Goal: Book appointment/travel/reservation

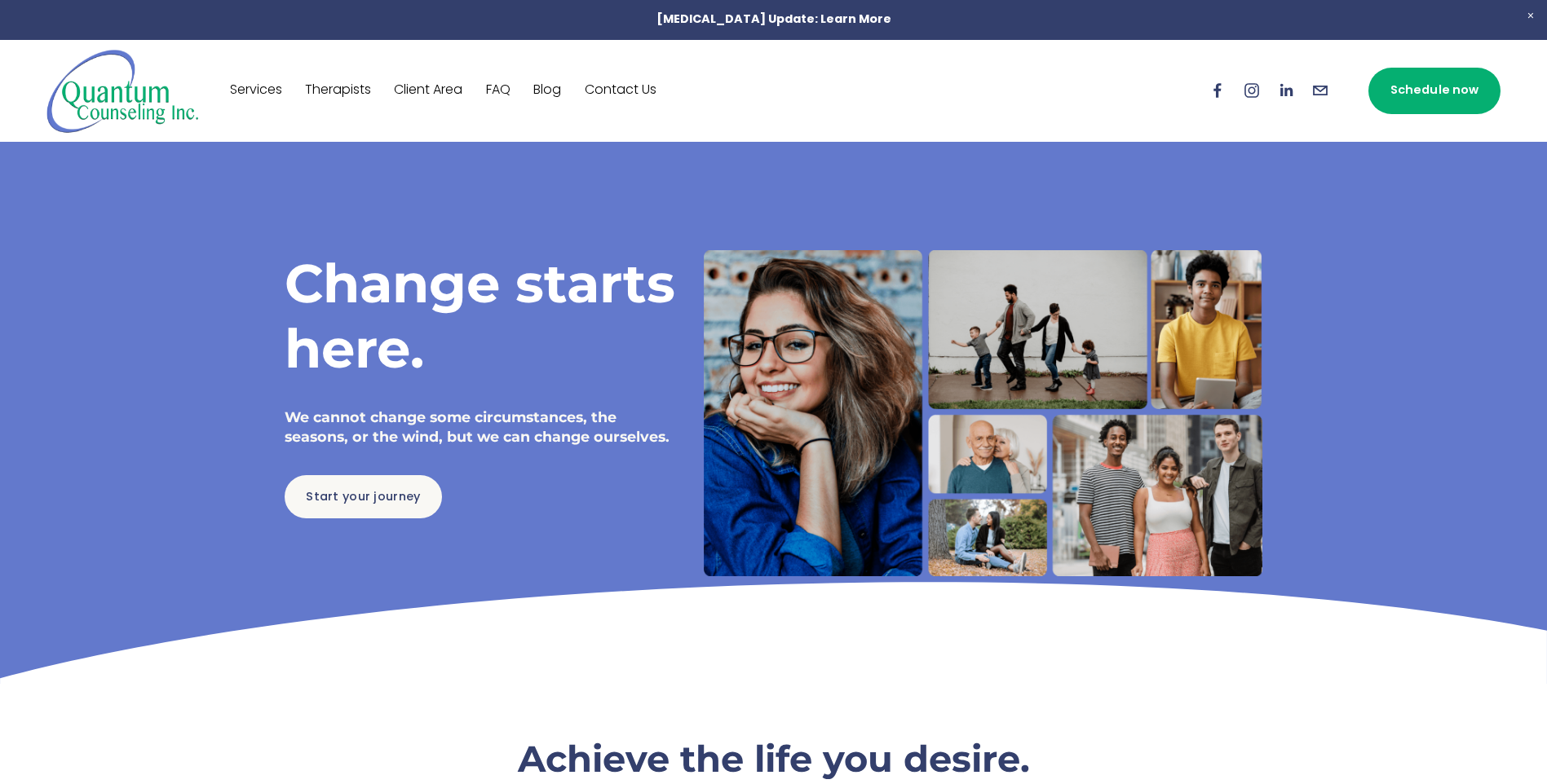
click at [1417, 76] on link "Schedule now" at bounding box center [1434, 91] width 132 height 46
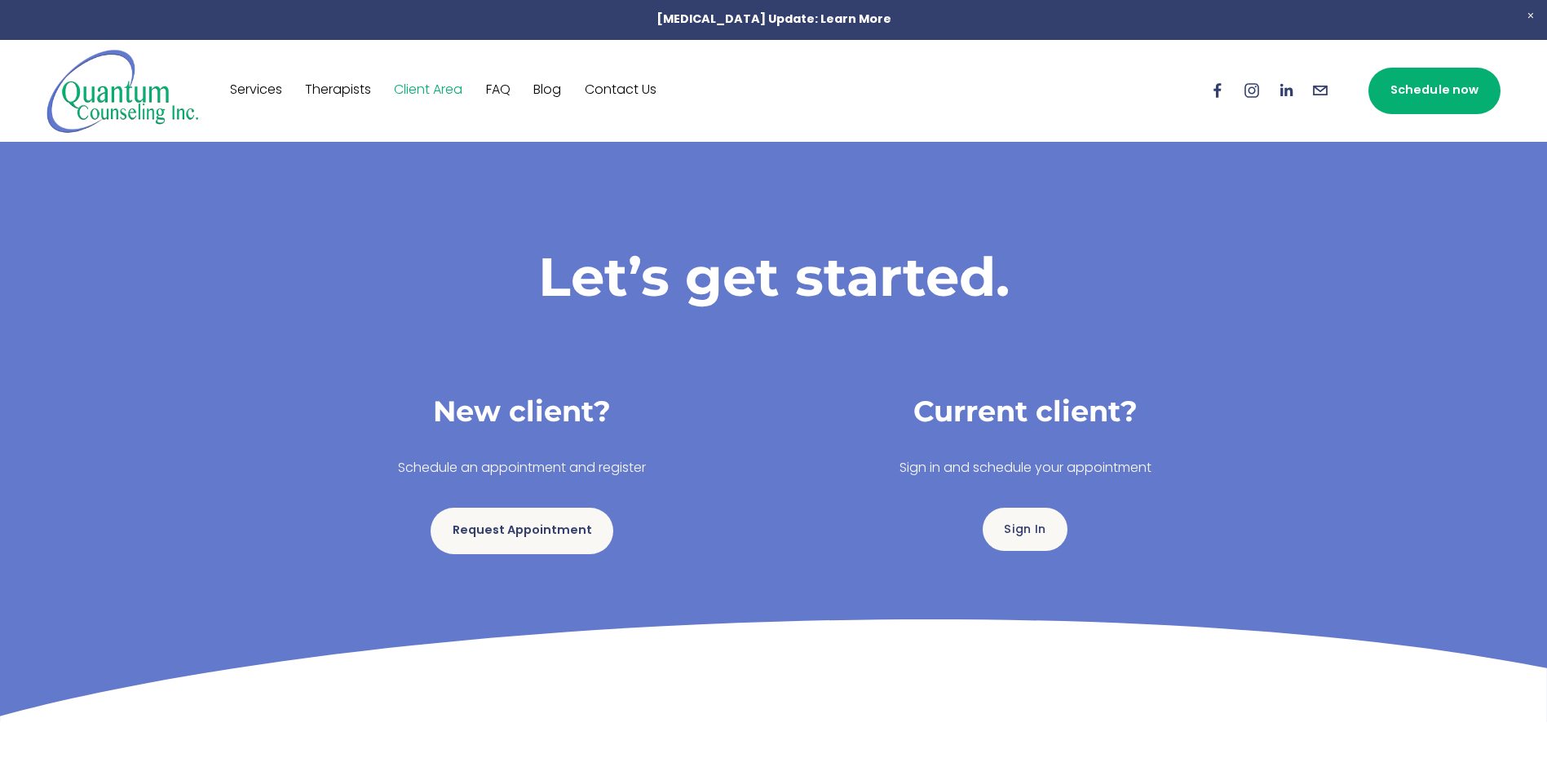
click at [508, 548] on link "Request Appointment" at bounding box center [522, 531] width 182 height 46
click at [503, 521] on link "Request Appointment" at bounding box center [522, 531] width 182 height 46
click at [479, 508] on div "Request Appointment" at bounding box center [522, 525] width 503 height 63
click at [483, 520] on link "Request Appointment" at bounding box center [522, 531] width 182 height 46
click at [551, 555] on div "Request Appointment" at bounding box center [522, 525] width 503 height 63
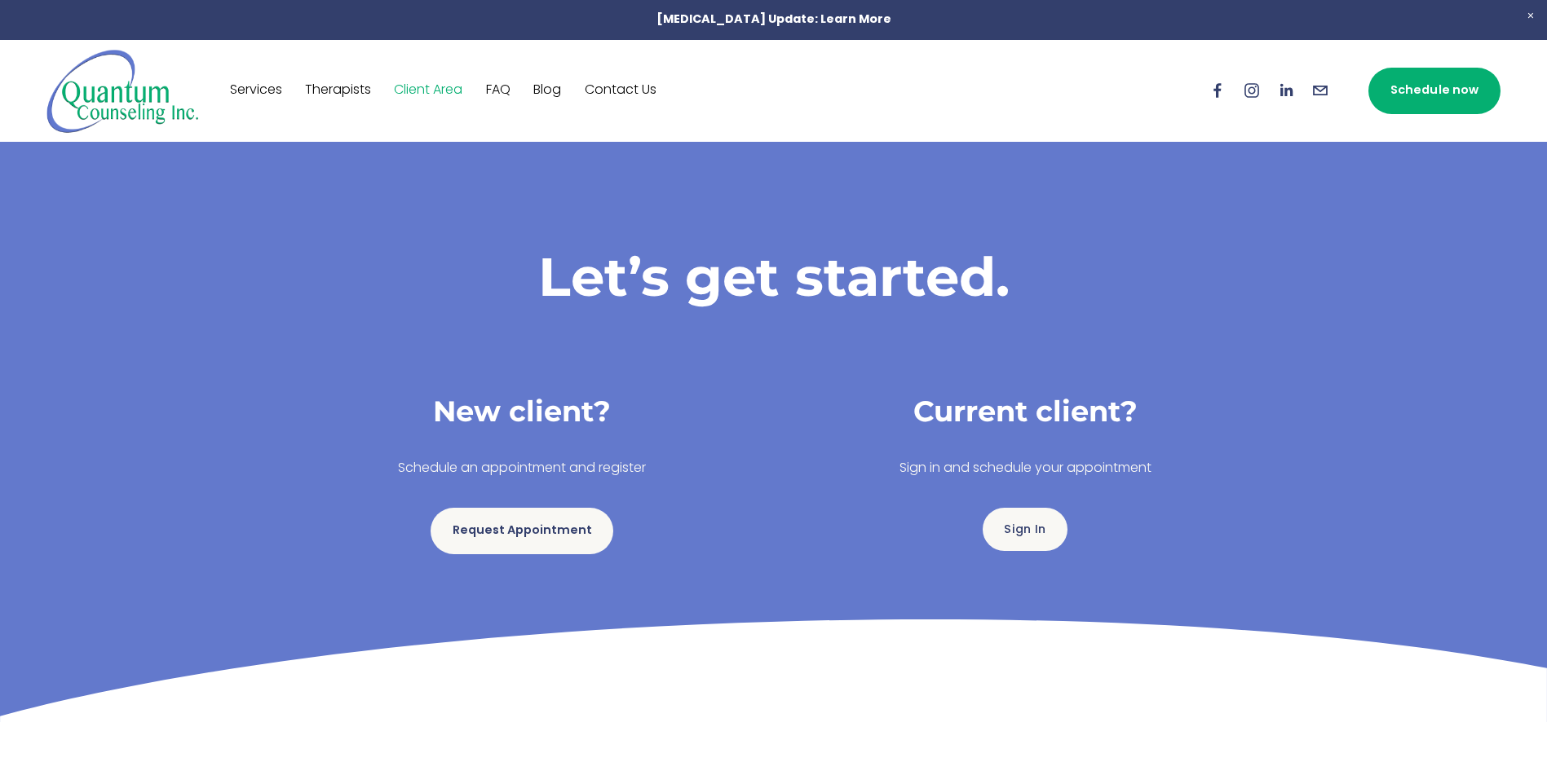
click at [545, 516] on link "Request Appointment" at bounding box center [522, 531] width 182 height 46
click at [485, 544] on link "Request Appointment" at bounding box center [522, 531] width 182 height 46
click at [522, 529] on link "Request Appointment" at bounding box center [522, 531] width 182 height 46
click at [574, 518] on link "Request Appointment" at bounding box center [522, 531] width 182 height 46
click at [558, 548] on link "Request Appointment" at bounding box center [522, 531] width 182 height 46
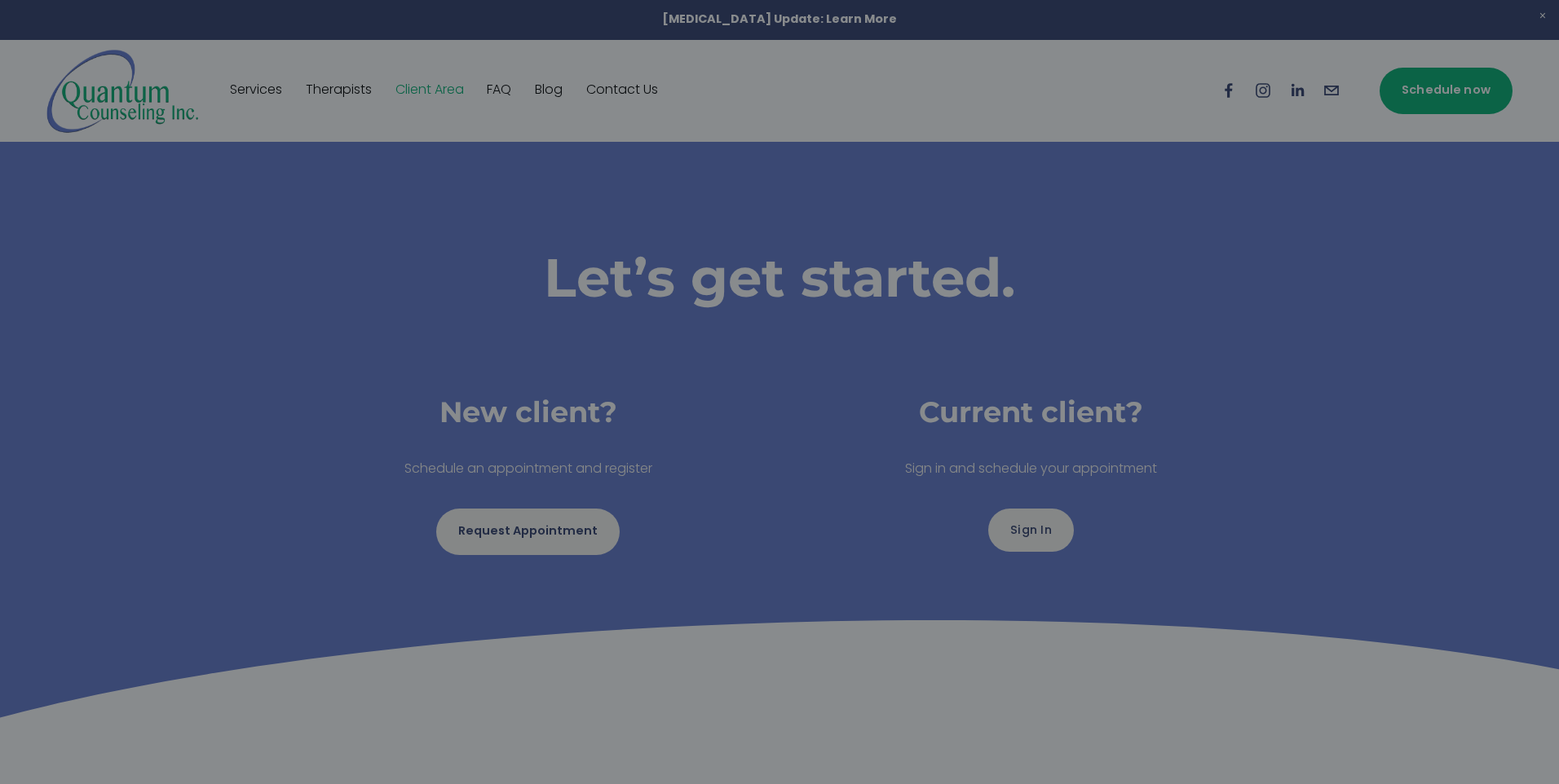
click at [1363, 350] on div at bounding box center [779, 392] width 1559 height 784
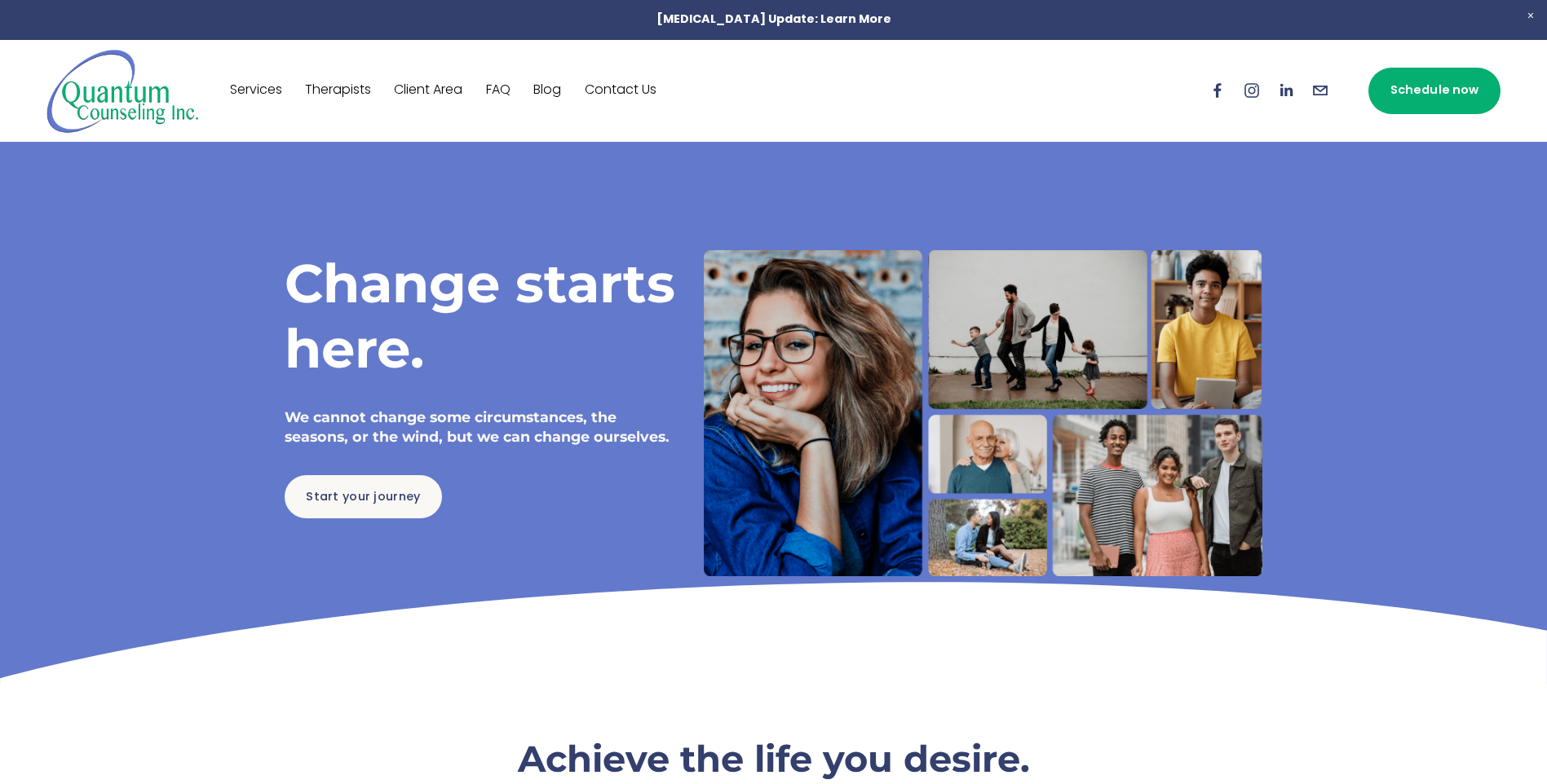
drag, startPoint x: 1478, startPoint y: 85, endPoint x: 1420, endPoint y: 105, distance: 61.4
click at [1476, 85] on link "Schedule now" at bounding box center [1434, 91] width 132 height 46
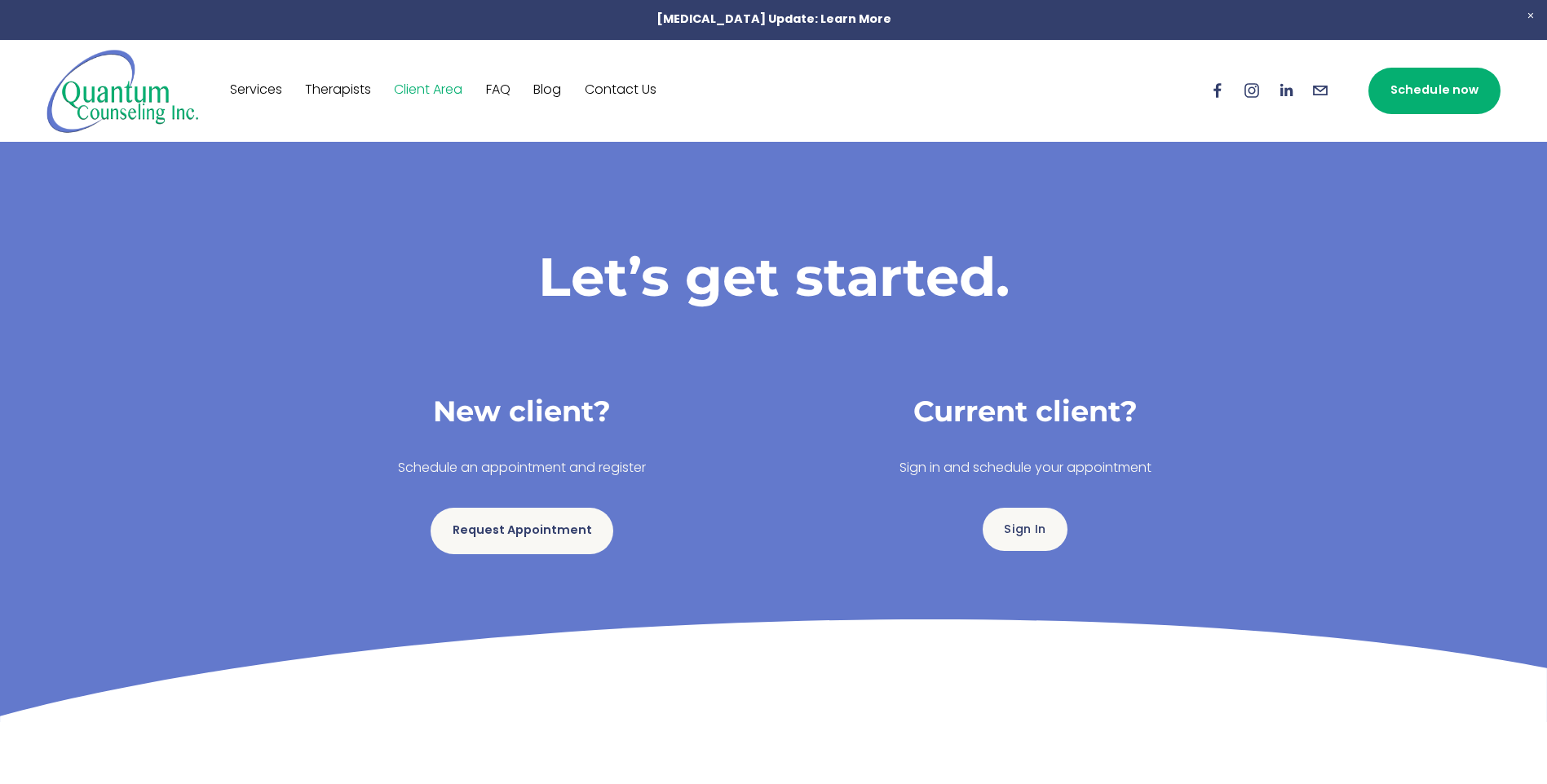
click at [549, 527] on link "Request Appointment" at bounding box center [522, 531] width 182 height 46
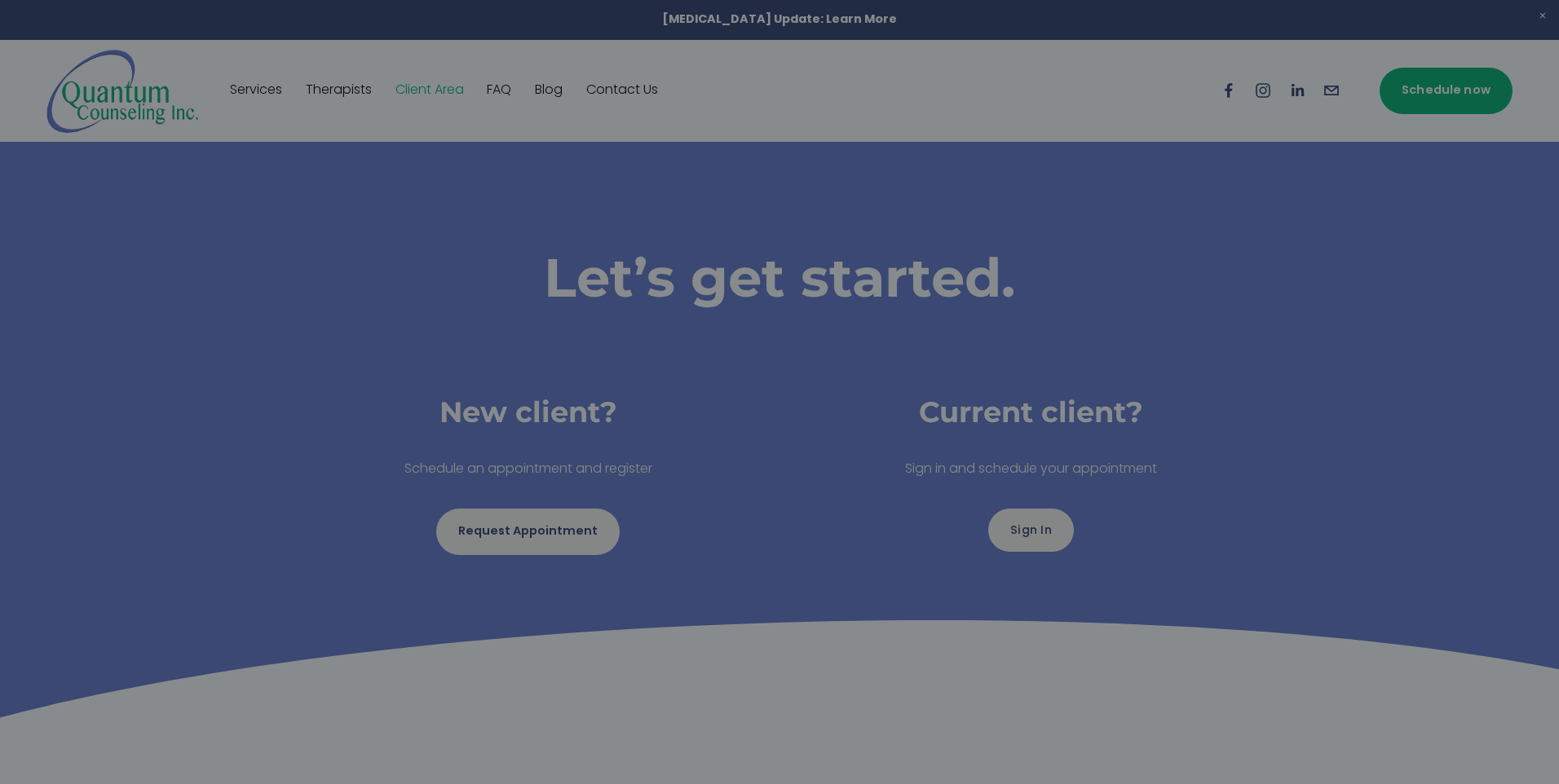
drag, startPoint x: 256, startPoint y: 354, endPoint x: 345, endPoint y: 224, distance: 157.5
click at [257, 352] on div at bounding box center [779, 392] width 1559 height 784
